Goal: Find specific page/section: Find specific page/section

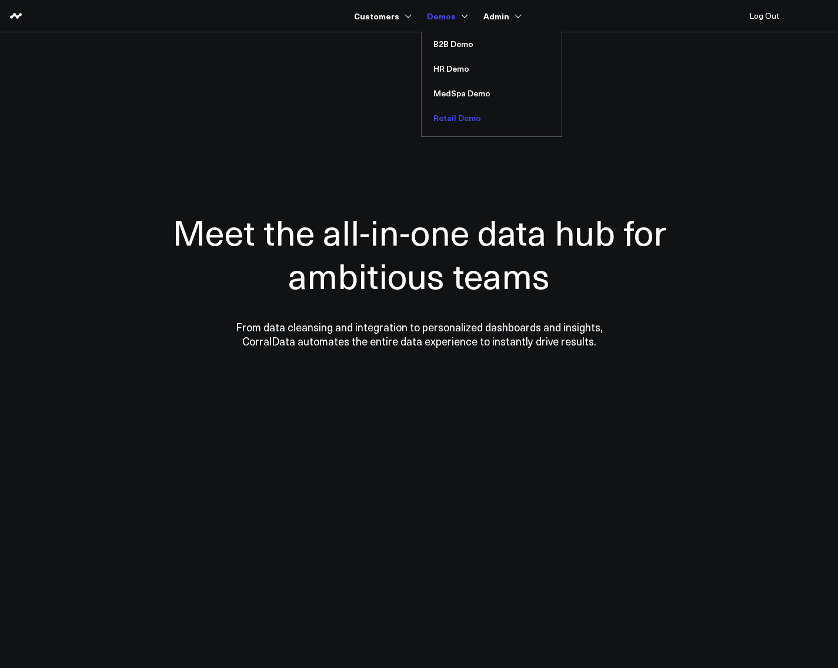
click at [456, 115] on link "Retail Demo" at bounding box center [492, 118] width 140 height 25
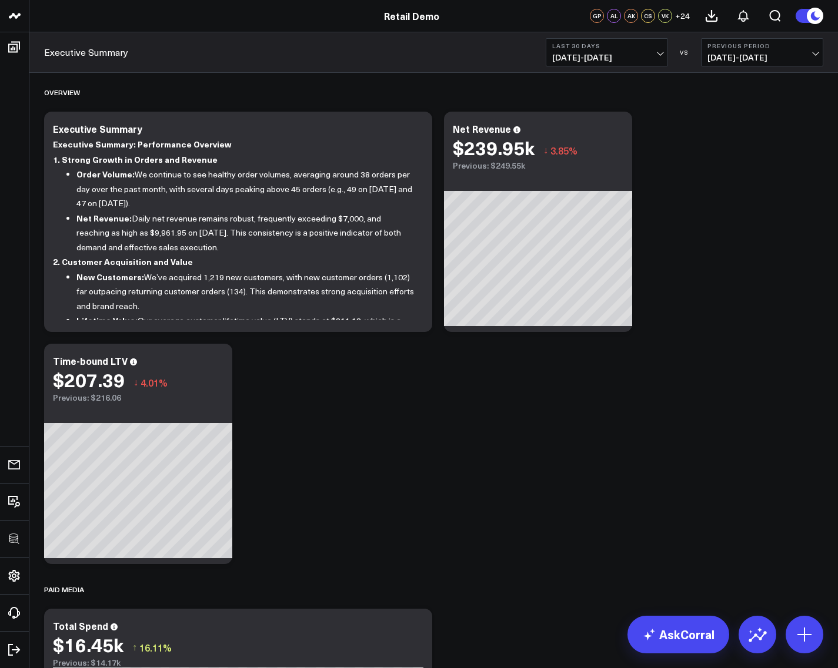
scroll to position [635, 0]
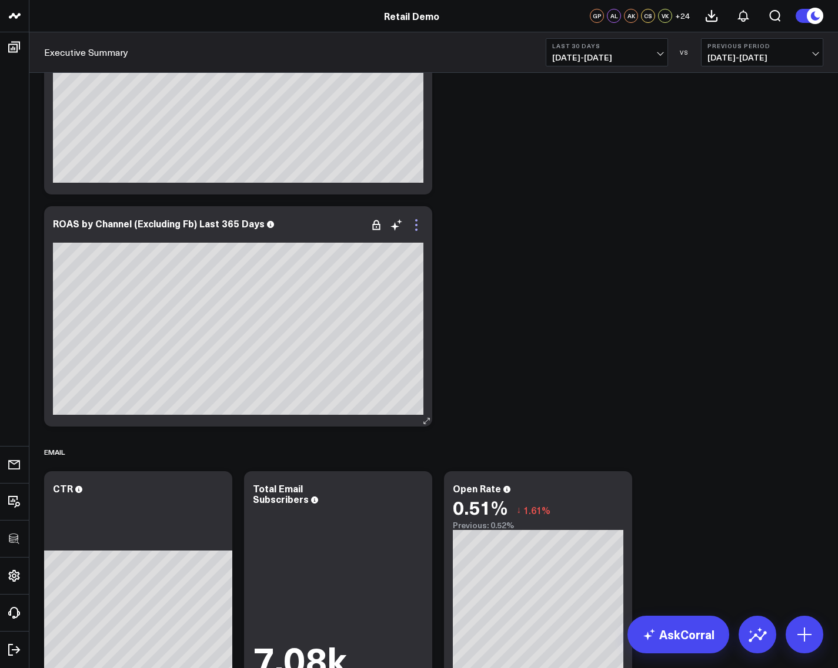
click at [415, 224] on icon at bounding box center [416, 225] width 14 height 14
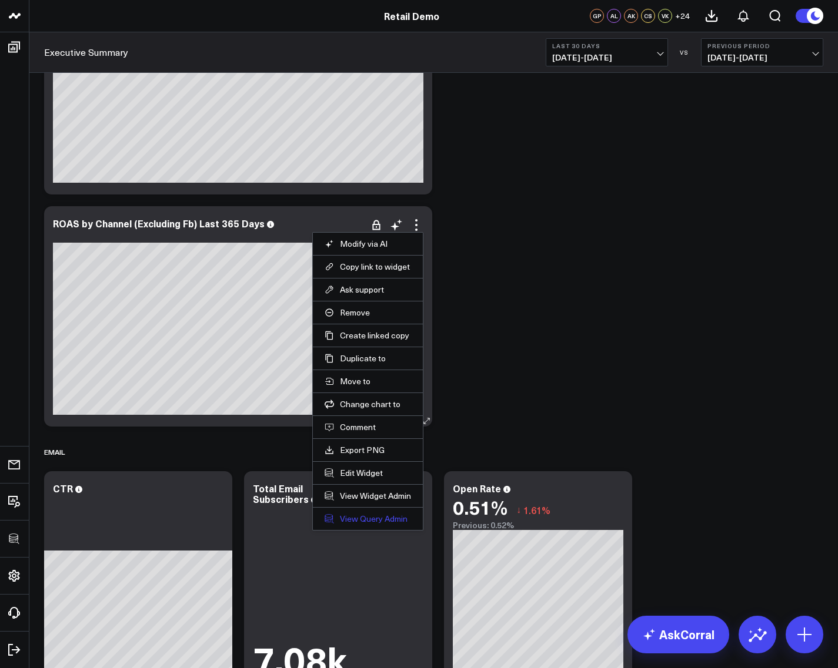
click at [370, 516] on link "View Query Admin" at bounding box center [368, 519] width 86 height 11
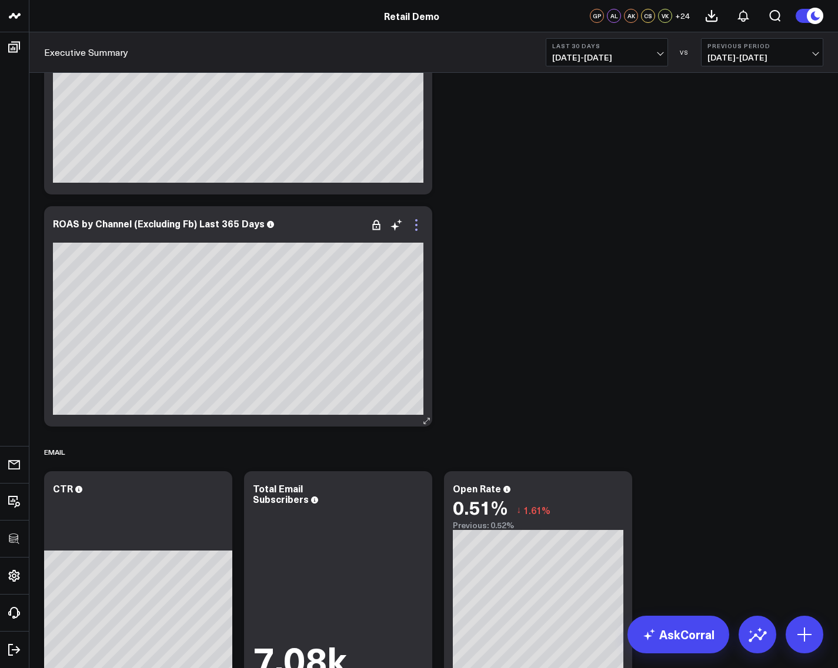
click at [415, 226] on icon at bounding box center [416, 225] width 14 height 14
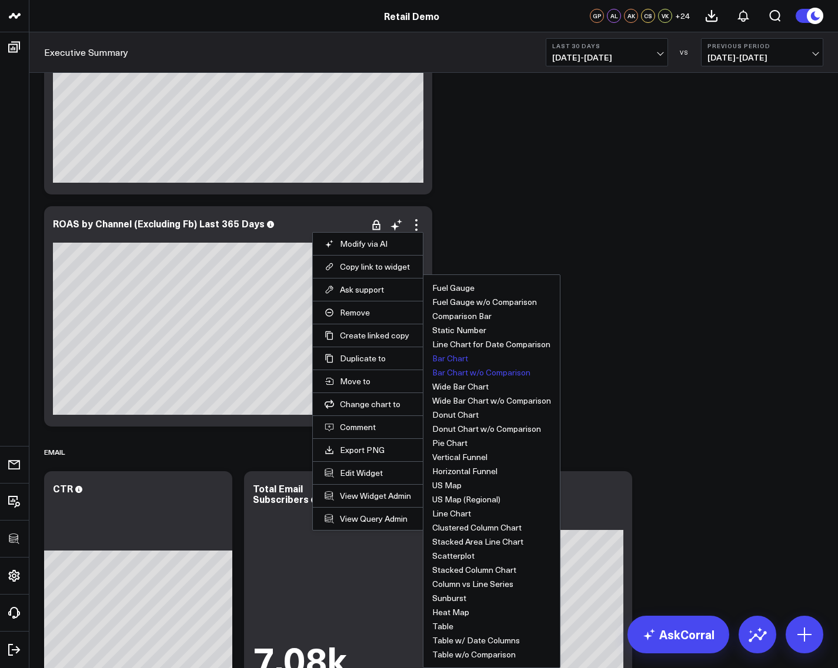
click at [450, 359] on button "Bar Chart" at bounding box center [450, 359] width 36 height 8
